Goal: Task Accomplishment & Management: Complete application form

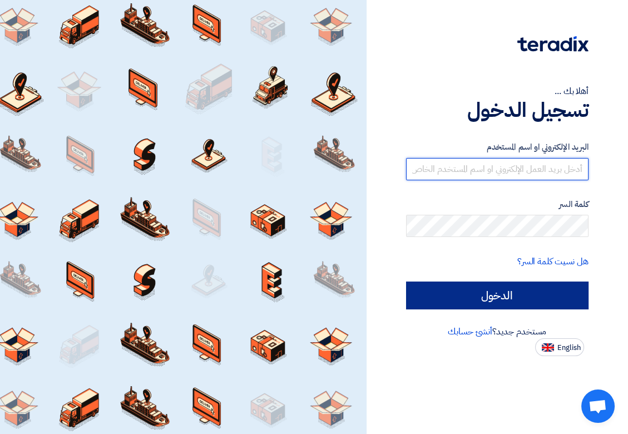
type input "KHLOUD.KHALED@BERNASOS.COM"
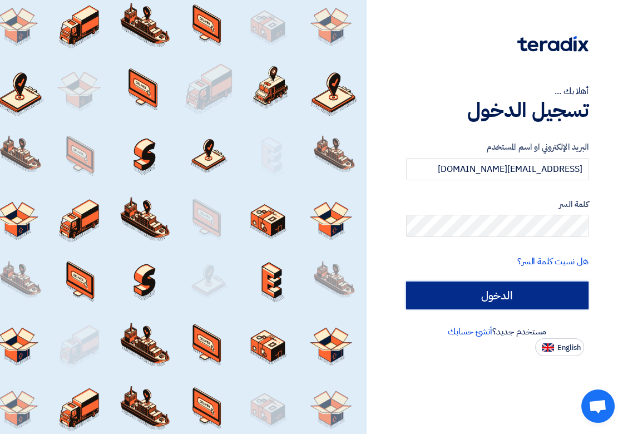
click at [502, 300] on input "الدخول" at bounding box center [497, 296] width 183 height 28
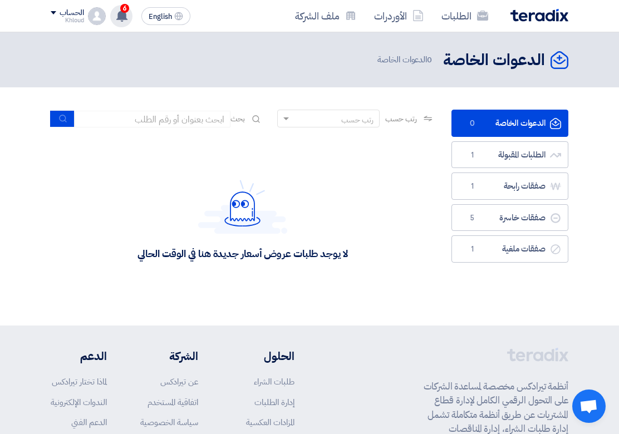
click at [126, 12] on icon at bounding box center [122, 15] width 12 height 12
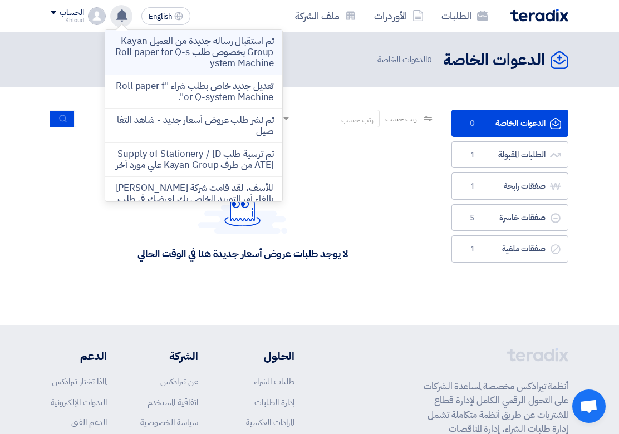
click at [133, 59] on p "تم استقبال رساله جديدة من العميل Kayan Group بخصوص طلب Roll paper for Q-system …" at bounding box center [193, 52] width 159 height 33
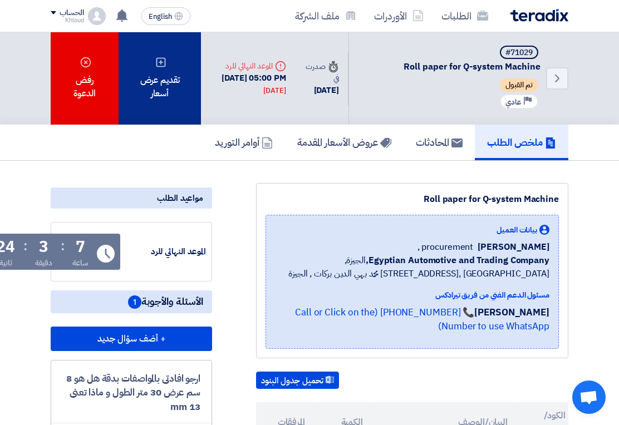
click at [149, 91] on div "تقديم عرض أسعار" at bounding box center [160, 78] width 82 height 92
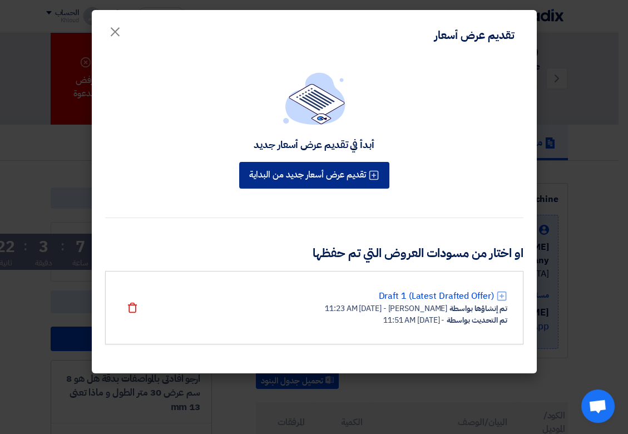
click at [328, 178] on button "تقديم عرض أسعار جديد من البداية" at bounding box center [314, 175] width 150 height 27
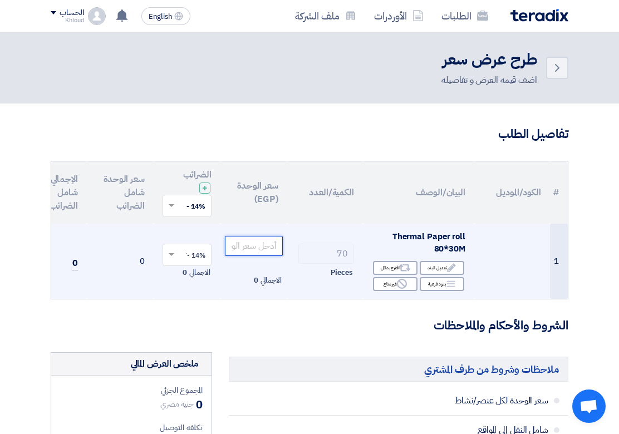
click at [258, 249] on input "number" at bounding box center [254, 246] width 58 height 20
paste input "25.438596"
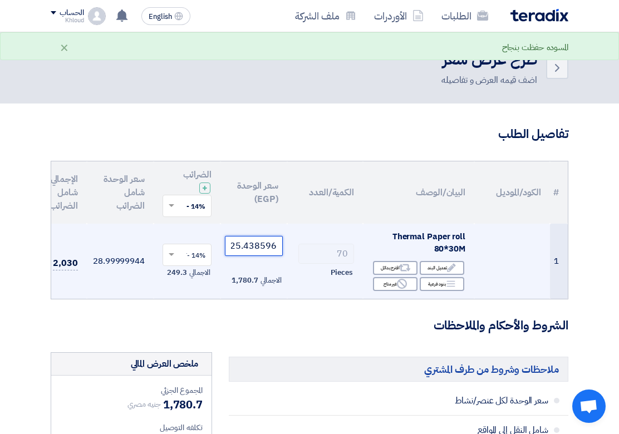
click at [277, 244] on input "25.438596" at bounding box center [254, 246] width 58 height 20
drag, startPoint x: 274, startPoint y: 246, endPoint x: 267, endPoint y: 245, distance: 7.3
click at [267, 245] on input "25.438596" at bounding box center [254, 246] width 58 height 20
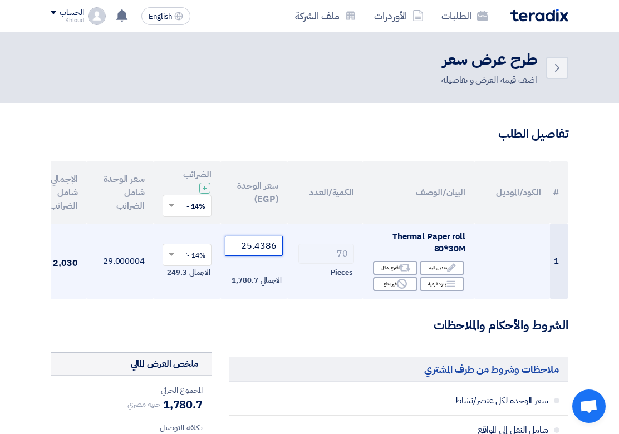
type input "25.4386"
click at [351, 280] on td "70 Pieces" at bounding box center [325, 261] width 76 height 75
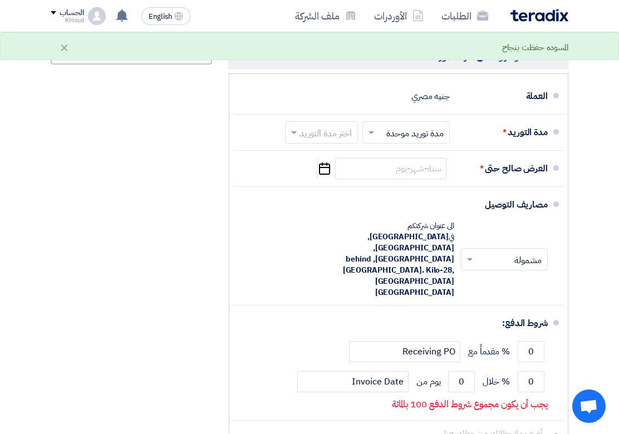
scroll to position [618, 0]
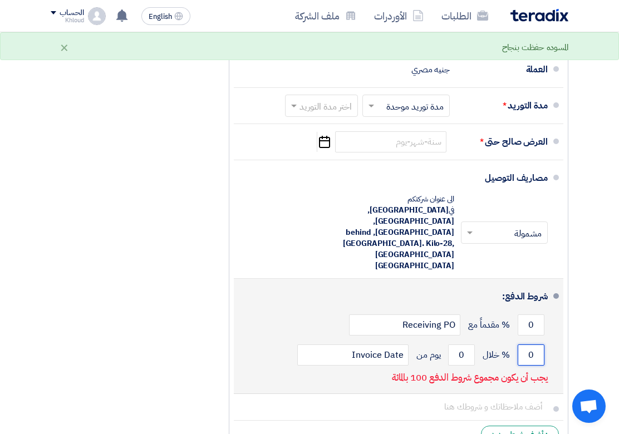
click at [536, 345] on input "0" at bounding box center [531, 355] width 27 height 21
type input "100"
click at [460, 345] on input "0" at bounding box center [461, 355] width 27 height 21
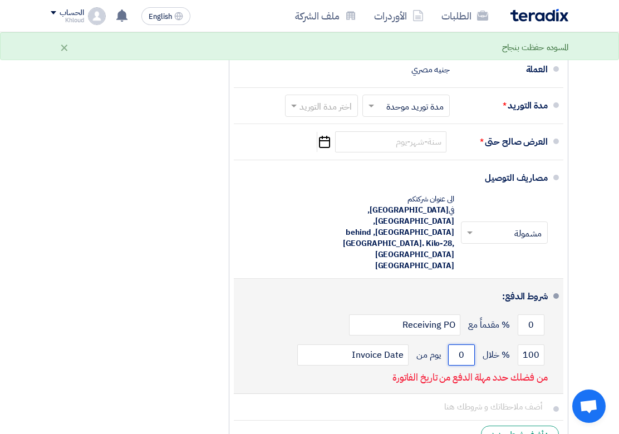
click at [460, 345] on input "0" at bounding box center [461, 355] width 27 height 21
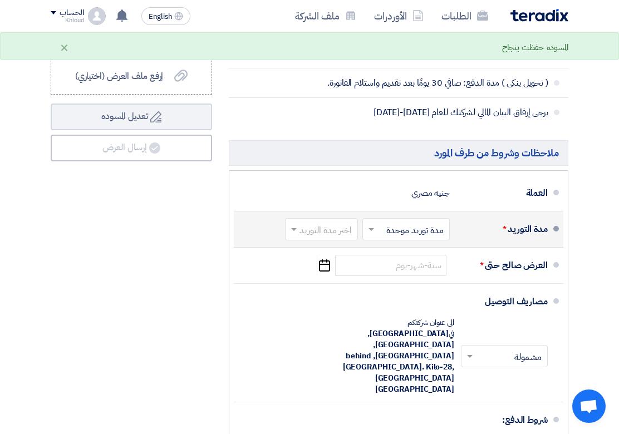
scroll to position [494, 0]
type input "30"
click at [316, 234] on input "text" at bounding box center [319, 231] width 67 height 16
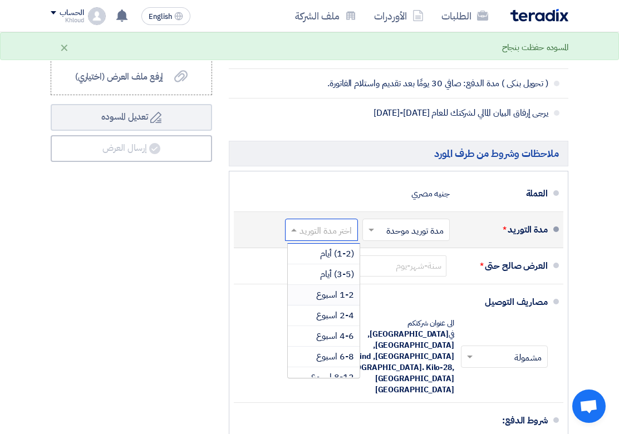
click at [316, 303] on div "1-2 اسبوع" at bounding box center [324, 295] width 72 height 21
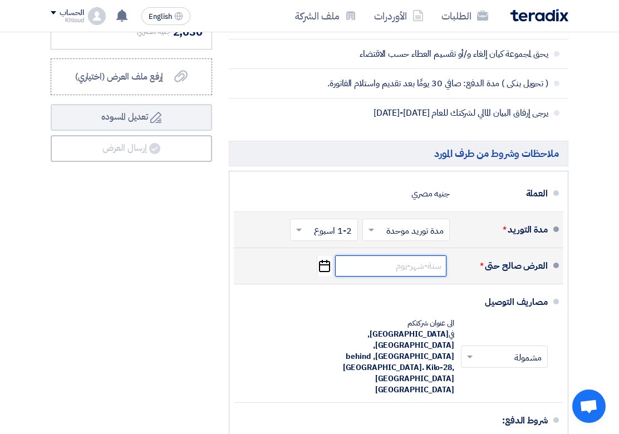
click at [382, 277] on input at bounding box center [390, 266] width 111 height 21
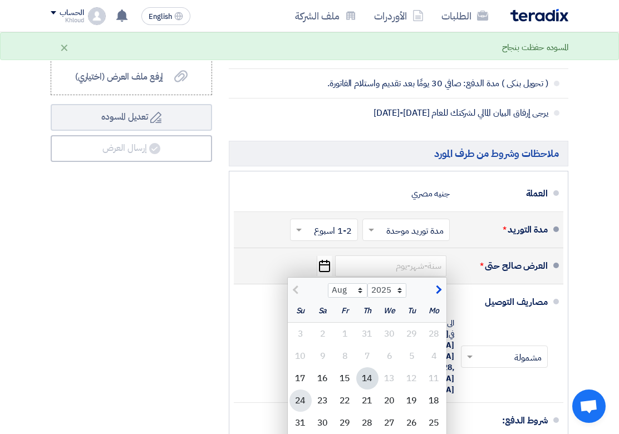
click at [305, 401] on div "24" at bounding box center [300, 401] width 22 height 22
type input "8/24/2025"
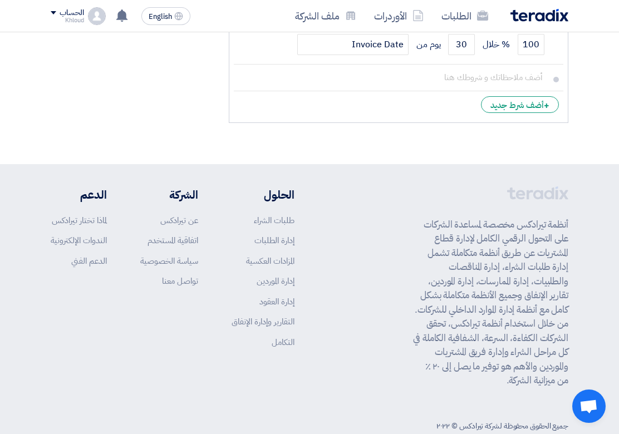
scroll to position [681, 0]
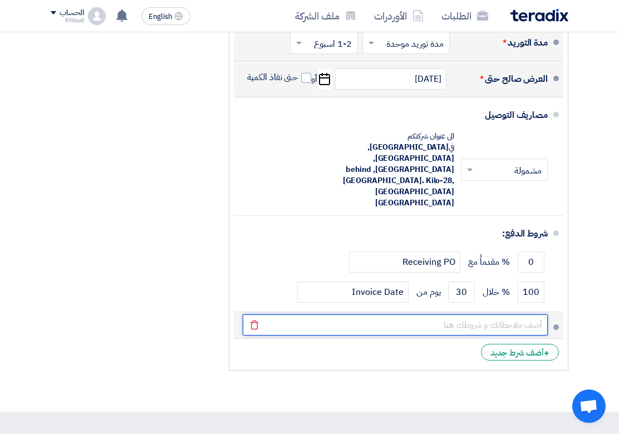
click at [293, 315] on input "text" at bounding box center [395, 325] width 305 height 21
type input "الدفع نقدا او بشيك عند الستلم مدة الرتباط بالعرض 3 أيام من تاريخه مدة التوريد 3…"
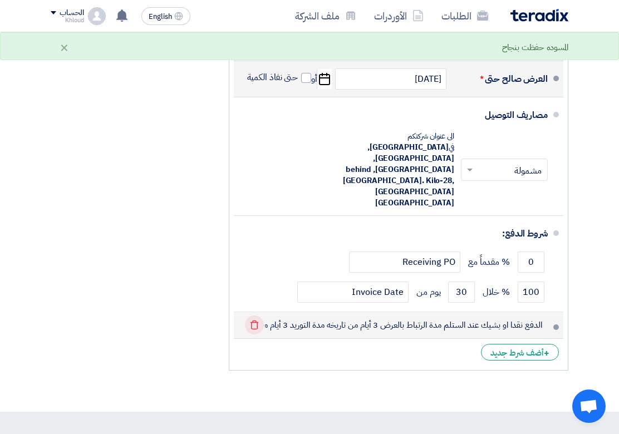
click at [254, 316] on icon "Delete" at bounding box center [254, 325] width 19 height 19
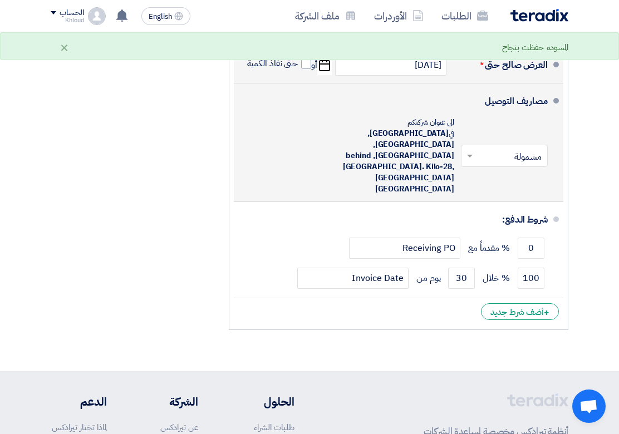
scroll to position [867, 0]
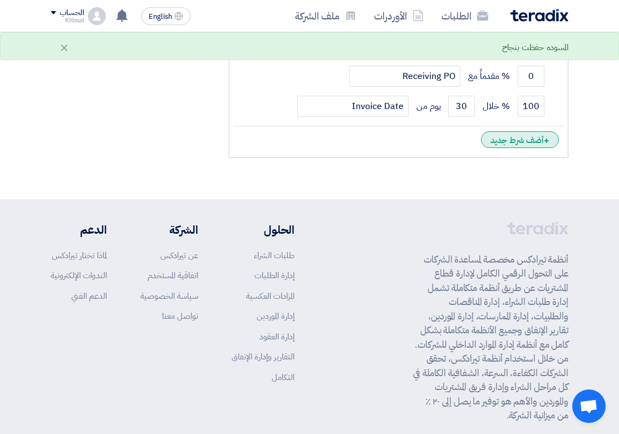
click at [521, 131] on div "+ أضف شرط جديد" at bounding box center [520, 139] width 78 height 17
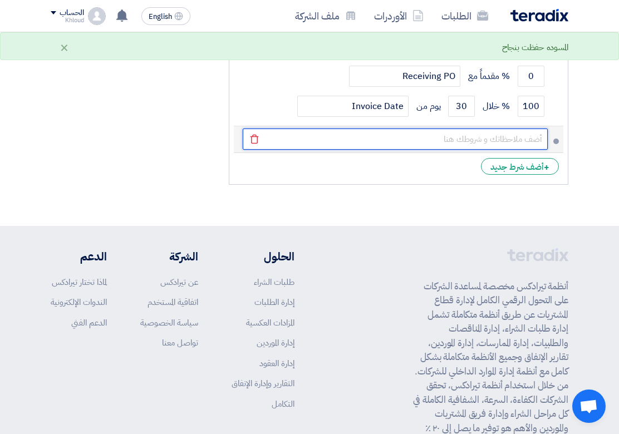
click at [454, 129] on input "text" at bounding box center [395, 139] width 305 height 21
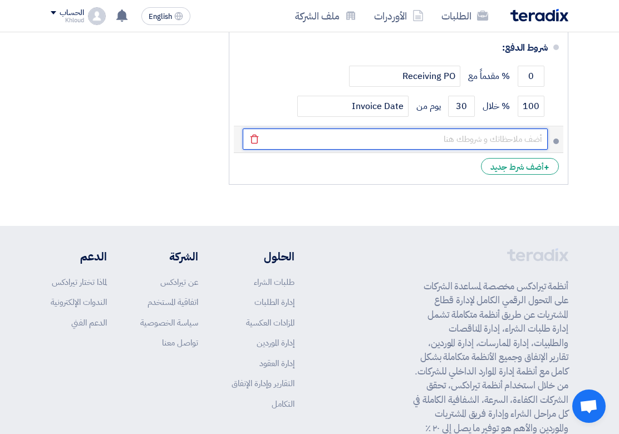
type input "الدفع نقدا او بشيك عند الاستلام مدة الارتباط بالعرض 3 أيام من تاريخه مدة التوري…"
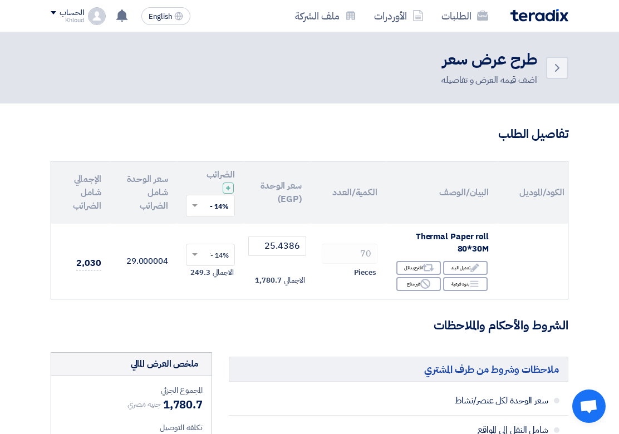
scroll to position [0, -61]
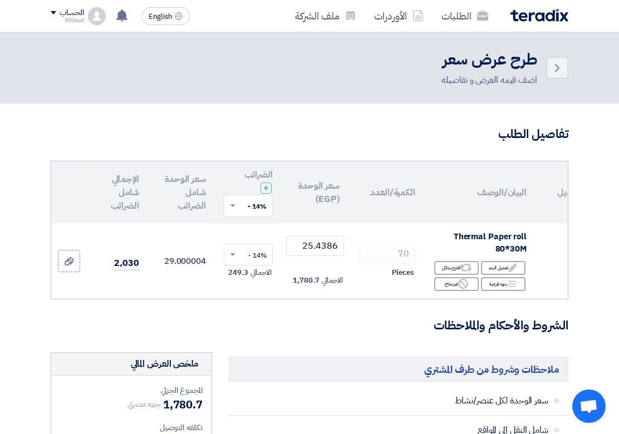
click at [124, 299] on div "# الكود/الموديل البيان/الوصف الكمية/العدد سعر الوحدة (EGP) الضرائب + 'Select ta…" at bounding box center [310, 230] width 518 height 139
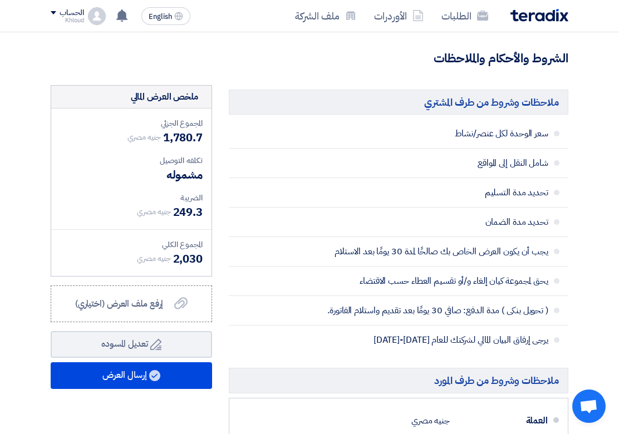
scroll to position [247, 0]
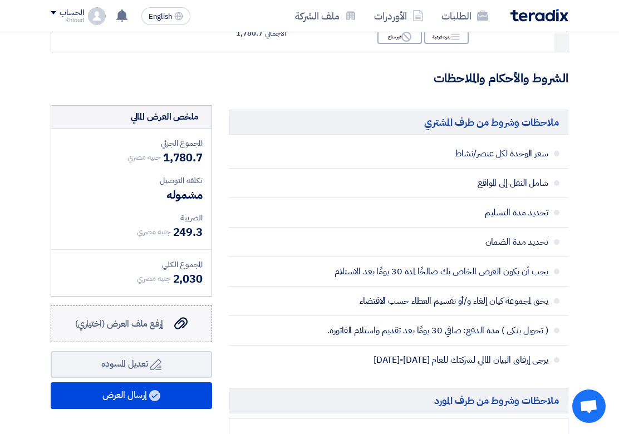
click at [181, 330] on icon "إرفع ملف العرض (اختياري)" at bounding box center [180, 323] width 13 height 13
click at [0, 0] on input "إرفع ملف العرض (اختياري) إرفع ملف العرض (اختياري)" at bounding box center [0, 0] width 0 height 0
click at [109, 328] on span "إرفع ملف العرض (اختياري)" at bounding box center [119, 323] width 89 height 13
click at [0, 0] on input "إرفع ملف العرض (اختياري) إرفع ملف العرض (اختياري)" at bounding box center [0, 0] width 0 height 0
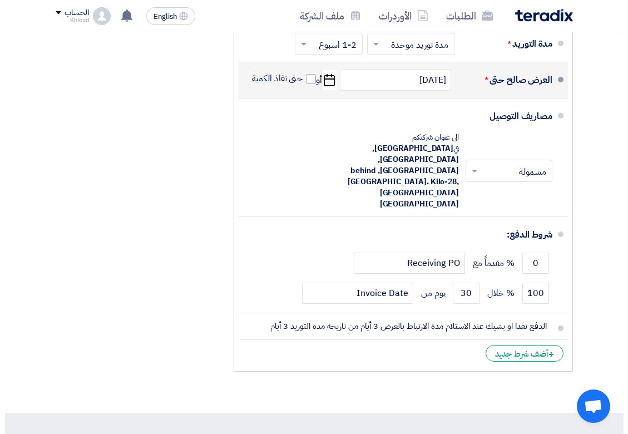
scroll to position [494, 0]
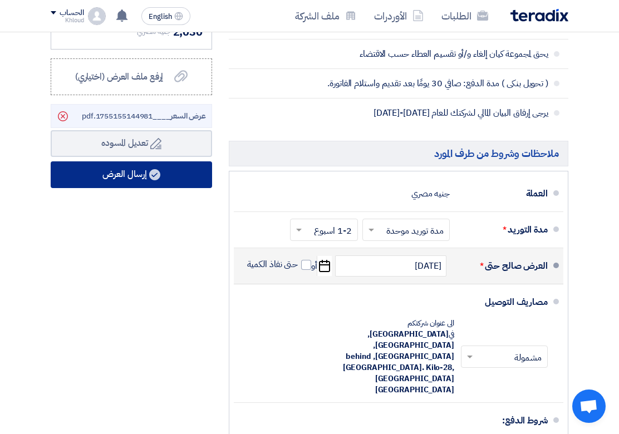
click at [158, 179] on use at bounding box center [154, 174] width 11 height 11
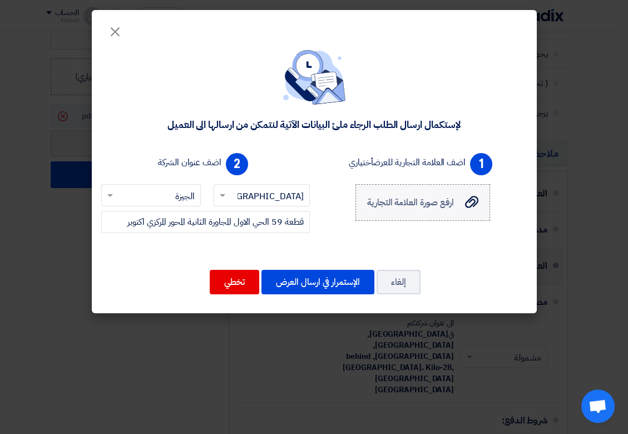
click at [396, 214] on label "ارفع صورة العلامة التجارية ارفع صورة العلامة التجارية" at bounding box center [423, 202] width 134 height 37
click at [0, 0] on input "ارفع صورة العلامة التجارية ارفع صورة العلامة التجارية" at bounding box center [0, 0] width 0 height 0
click at [392, 203] on span "ارفع صورة العلامة التجارية" at bounding box center [410, 202] width 87 height 13
click at [0, 0] on input "ارفع صورة العلامة التجارية ارفع صورة العلامة التجارية" at bounding box center [0, 0] width 0 height 0
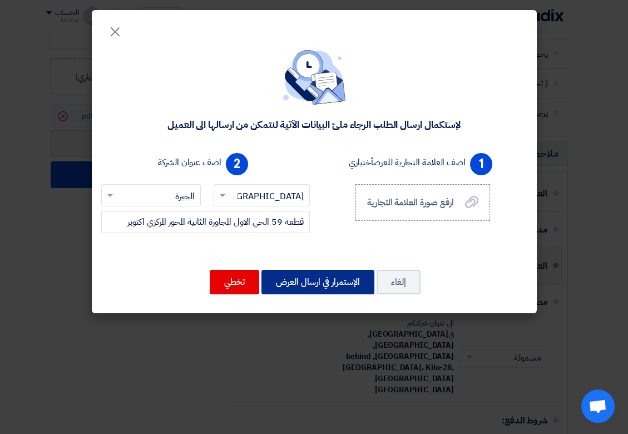
click at [285, 285] on button "الإستمرار في ارسال العرض" at bounding box center [318, 282] width 113 height 24
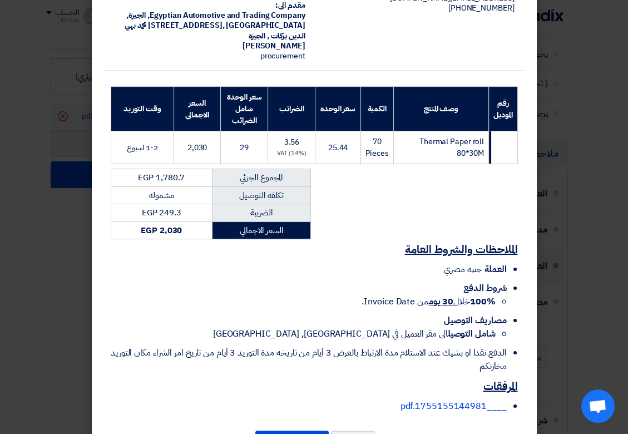
scroll to position [140, 0]
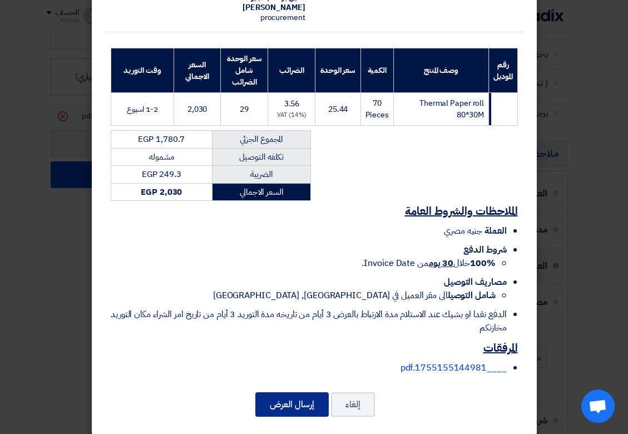
click at [296, 403] on button "إرسال العرض" at bounding box center [292, 404] width 73 height 24
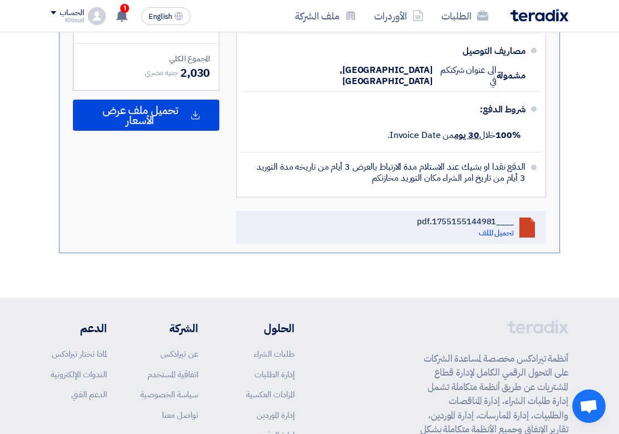
scroll to position [526, 0]
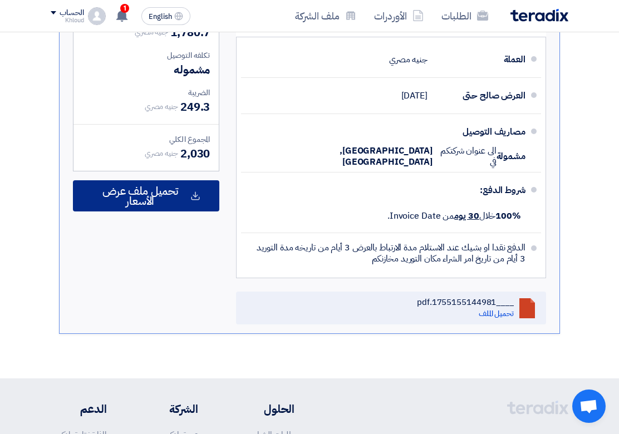
click at [150, 206] on span "تحميل ملف عرض الأسعار" at bounding box center [140, 196] width 96 height 20
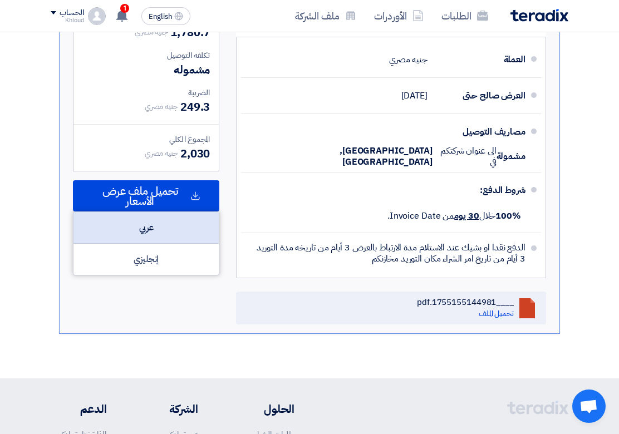
click at [151, 244] on div "عربي" at bounding box center [145, 228] width 145 height 32
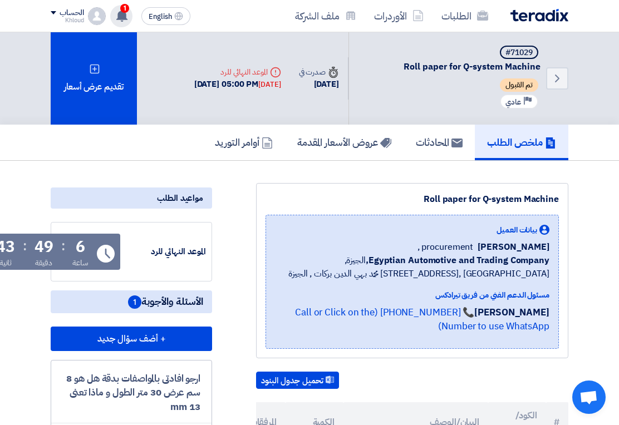
click at [119, 16] on use at bounding box center [121, 15] width 11 height 12
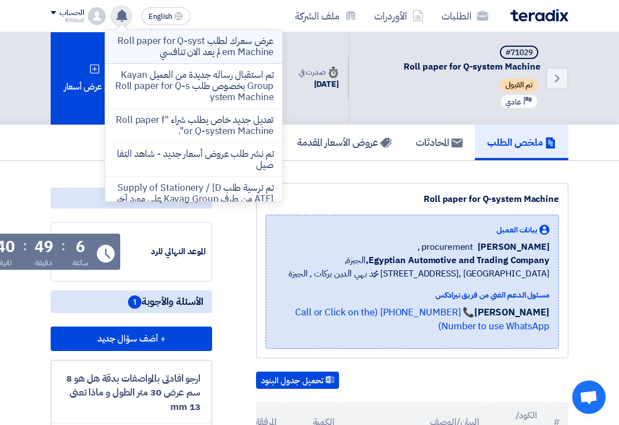
click at [152, 54] on p "عرض سعرك لطلب Roll paper for Q-system Machine لم يعد الان تنافسي" at bounding box center [193, 47] width 159 height 22
